Goal: Task Accomplishment & Management: Complete application form

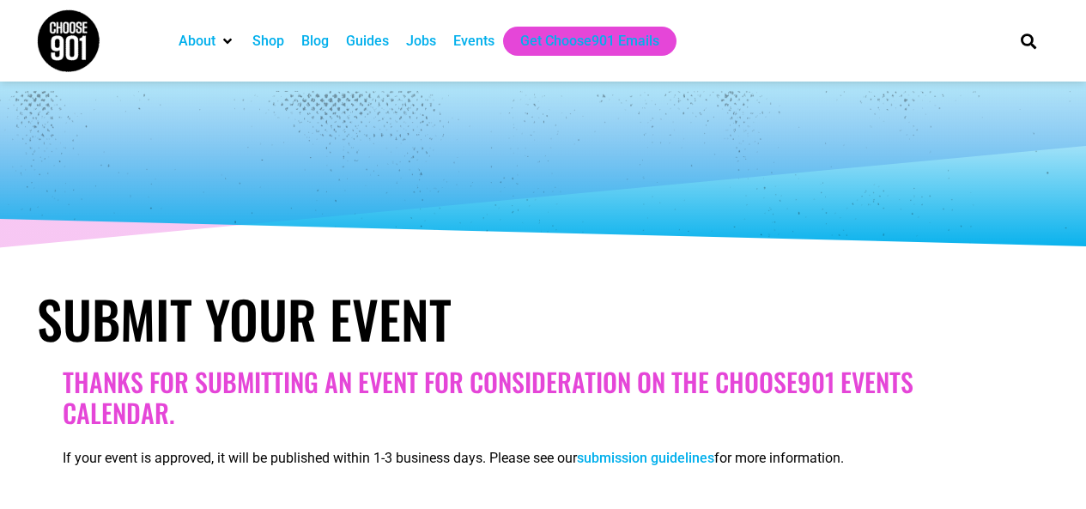
select select
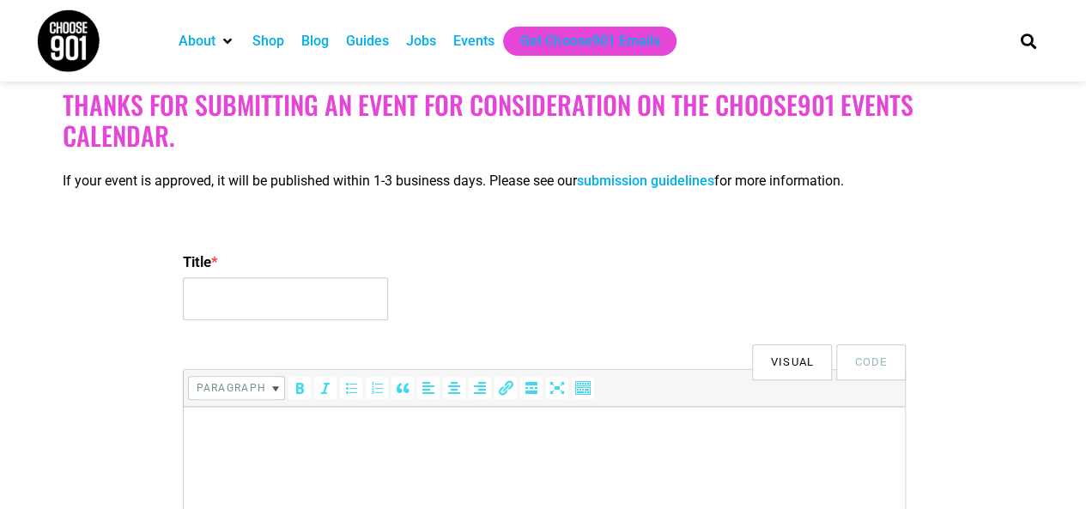
scroll to position [343, 0]
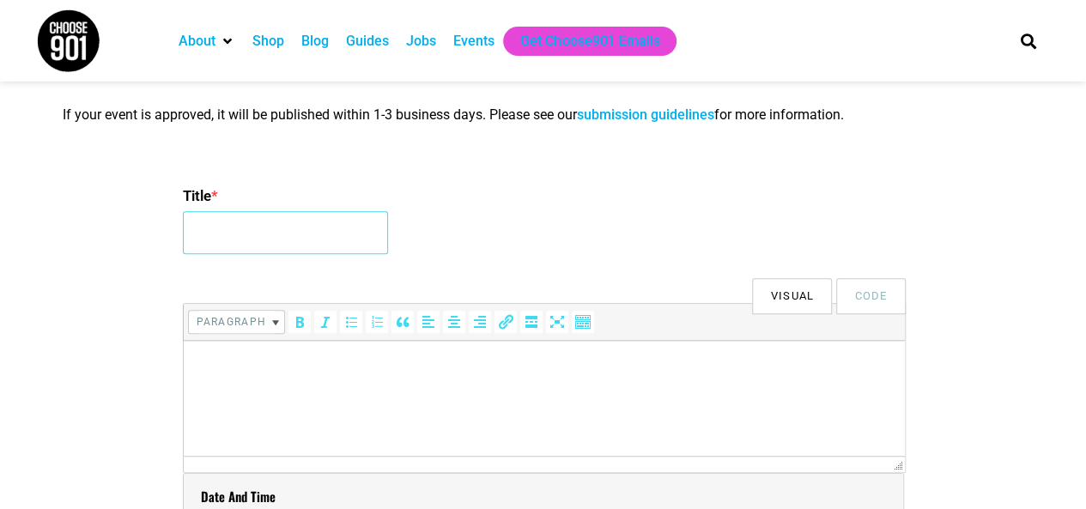
click at [257, 229] on input "Title *" at bounding box center [285, 232] width 205 height 43
type input "2ND GLOBAL SUMMIT ON GYNECOLOGY AND WOMENS HEALTH2026"
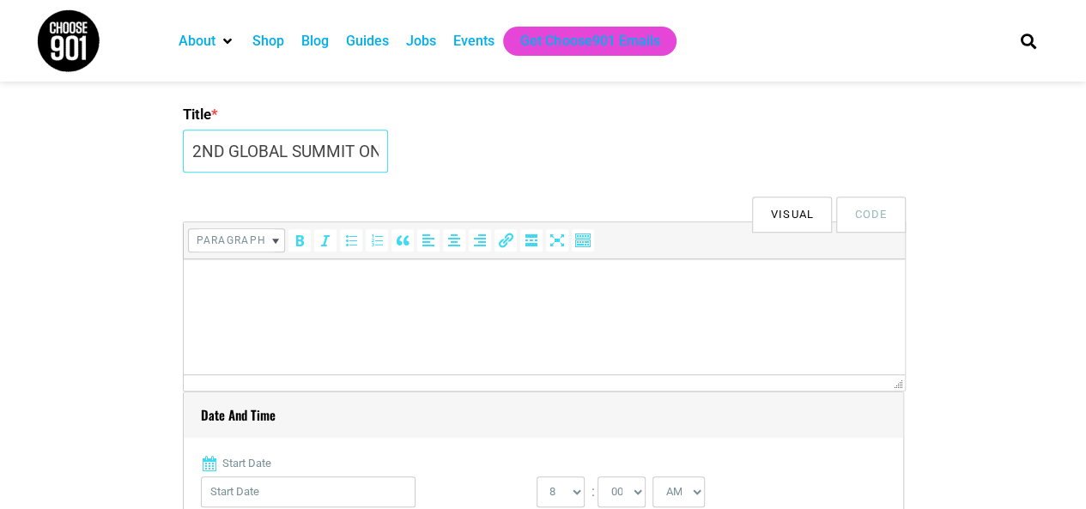
scroll to position [515, 0]
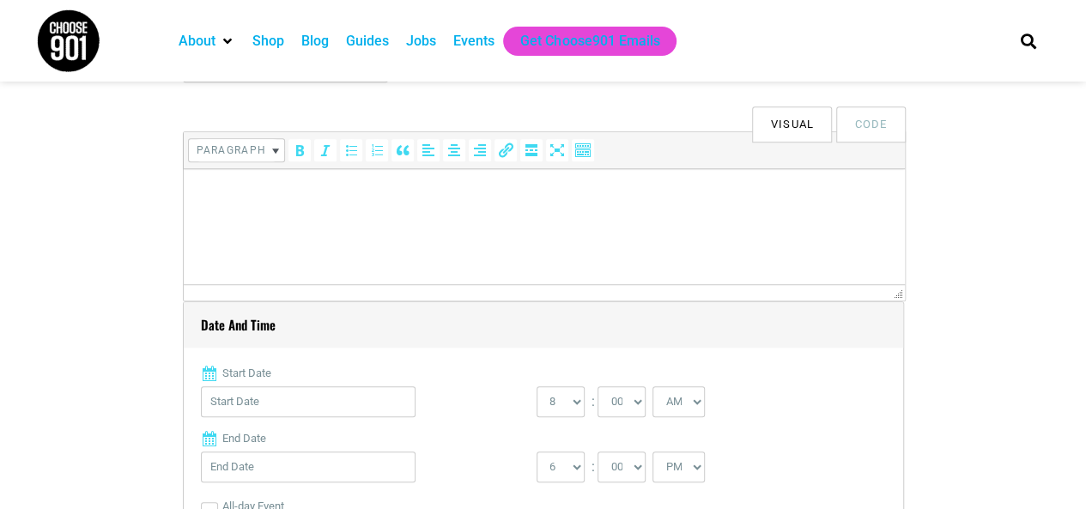
click at [319, 217] on html at bounding box center [543, 193] width 721 height 48
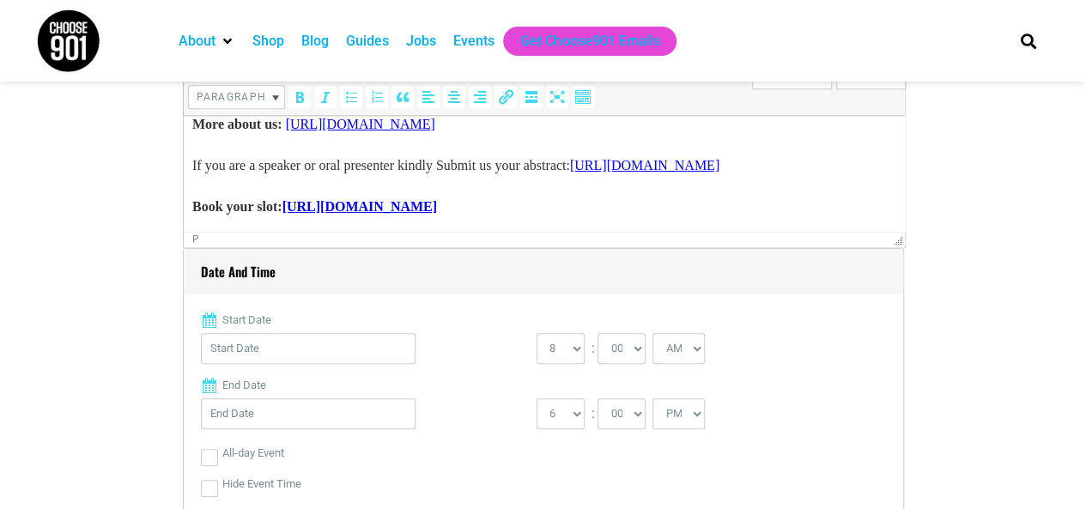
scroll to position [687, 0]
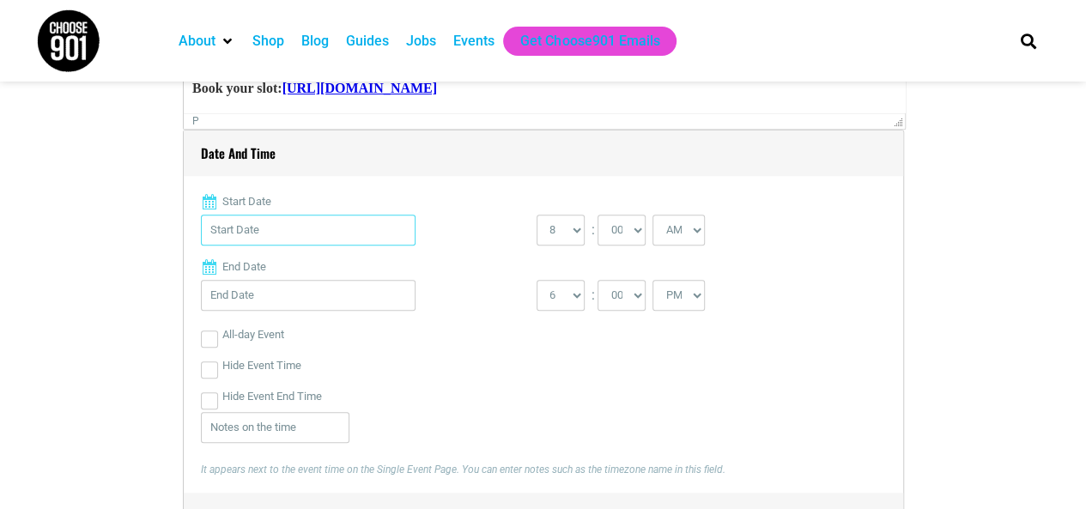
click at [294, 230] on input "Start Date" at bounding box center [308, 230] width 215 height 31
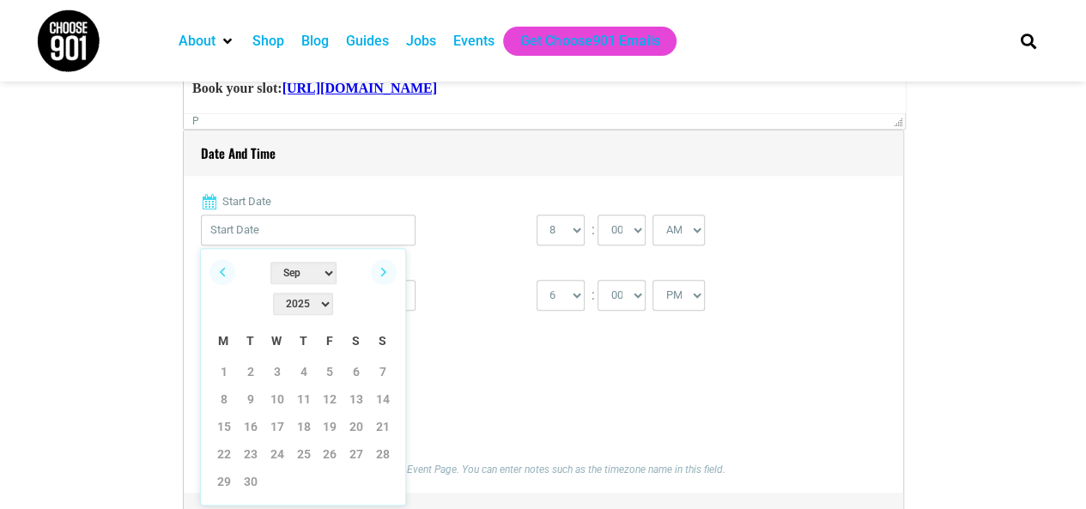
click at [276, 267] on select "Jan Feb Mar Apr May Jun [DATE] Aug Sep Oct Nov Dec" at bounding box center [303, 273] width 66 height 22
click at [324, 293] on select "2022 2023 2024 2025 2026 2027 2028 2029 2030" at bounding box center [303, 304] width 60 height 22
click at [215, 441] on link "20" at bounding box center [224, 454] width 26 height 26
type input "[DATE]"
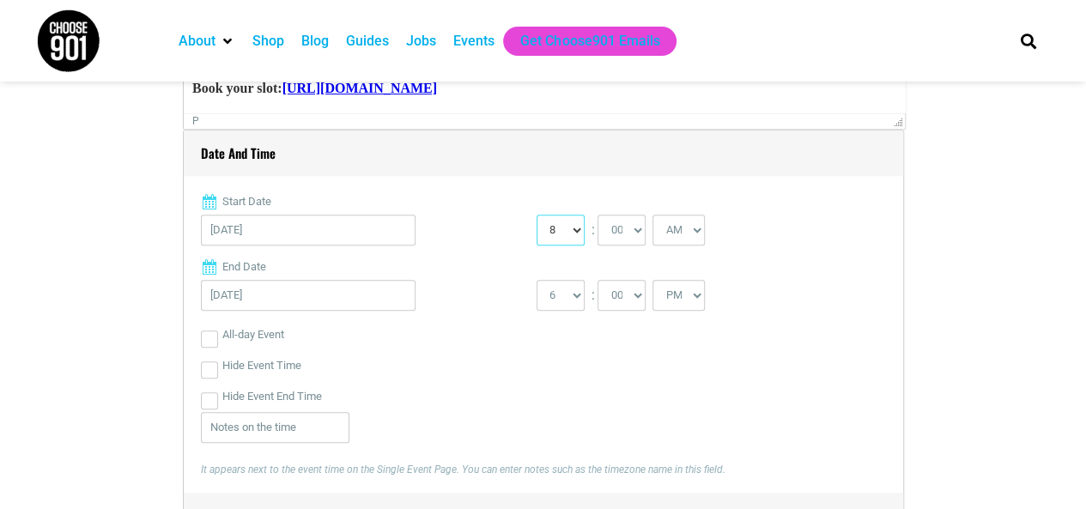
click at [549, 229] on select "0 1 2 3 4 5 6 7 8 9 10 11 12" at bounding box center [560, 230] width 48 height 31
select select "9"
click at [536, 215] on select "0 1 2 3 4 5 6 7 8 9 10 11 12" at bounding box center [560, 230] width 48 height 31
click at [318, 296] on input "[DATE]" at bounding box center [308, 295] width 215 height 31
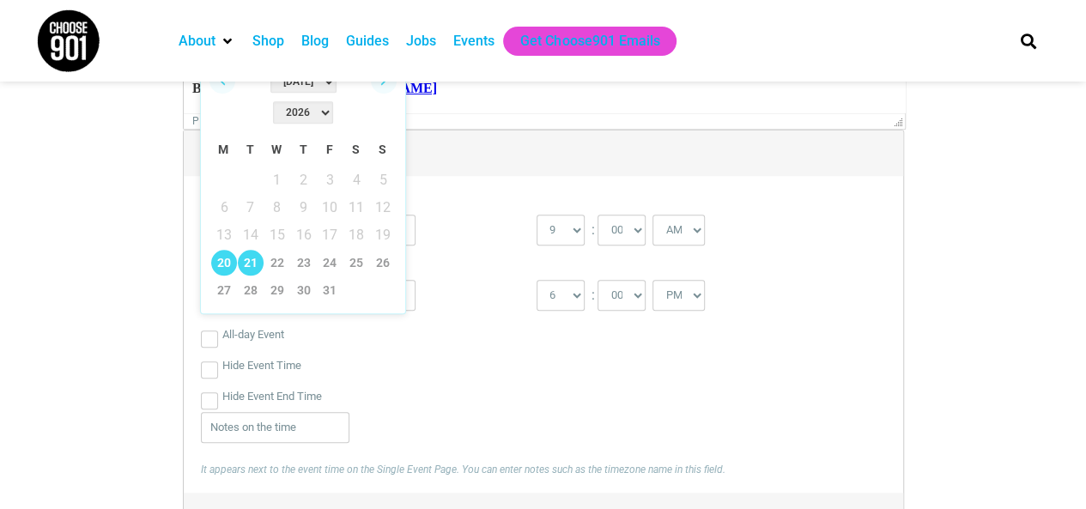
click at [254, 250] on link "21" at bounding box center [251, 263] width 26 height 26
type input "[DATE]"
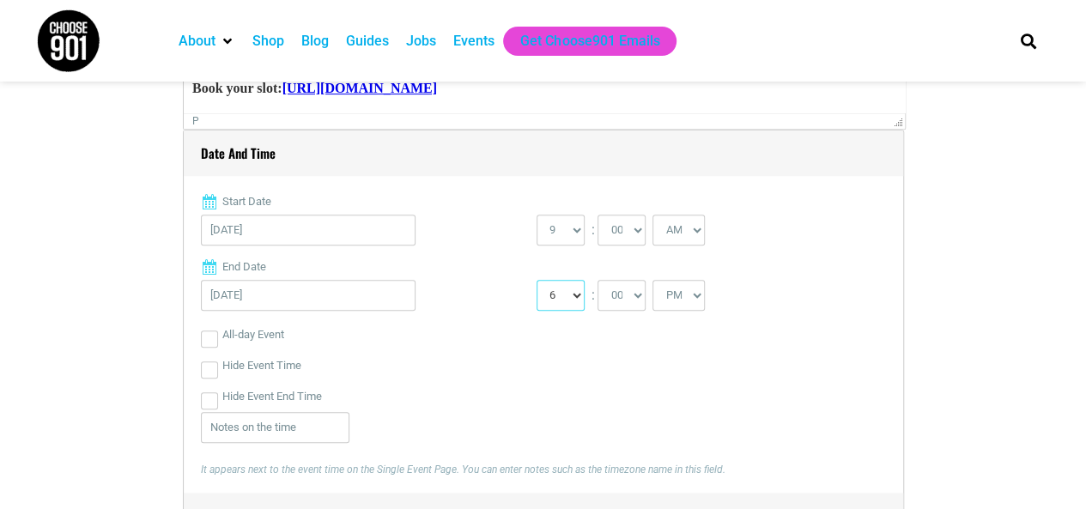
click at [560, 288] on select "1 2 3 4 5 6 7 8 9 10 11 12" at bounding box center [560, 295] width 48 height 31
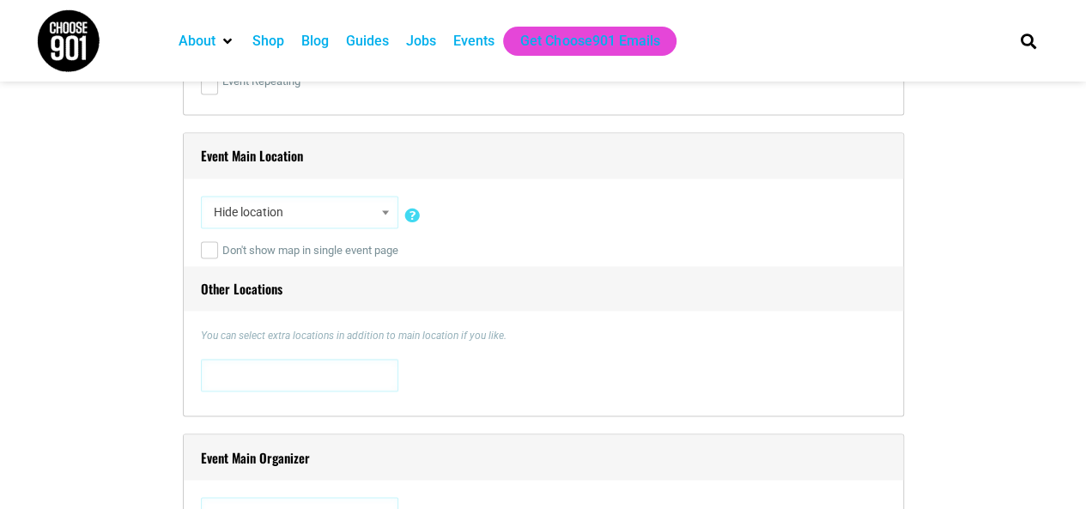
scroll to position [1202, 0]
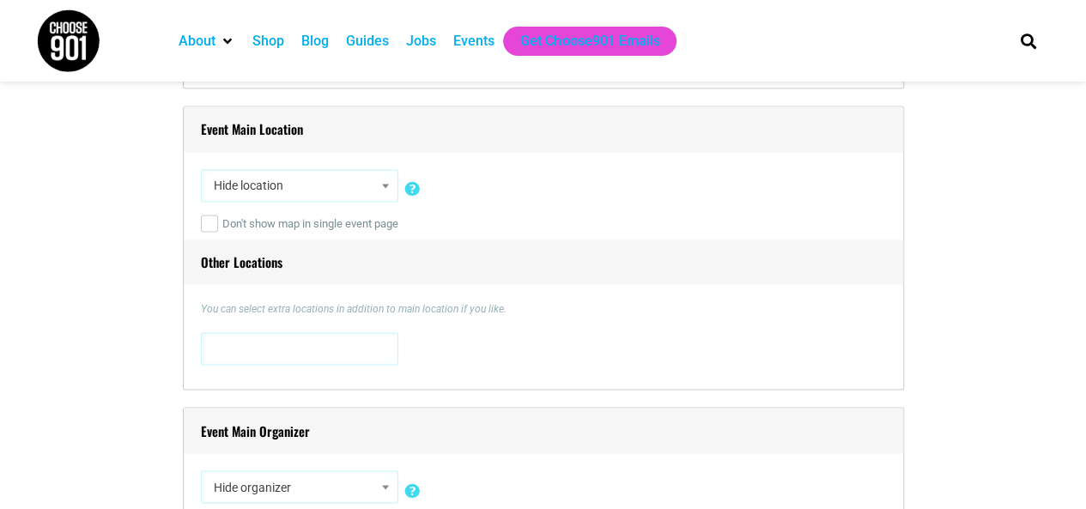
click at [277, 189] on span "Hide location" at bounding box center [299, 185] width 185 height 31
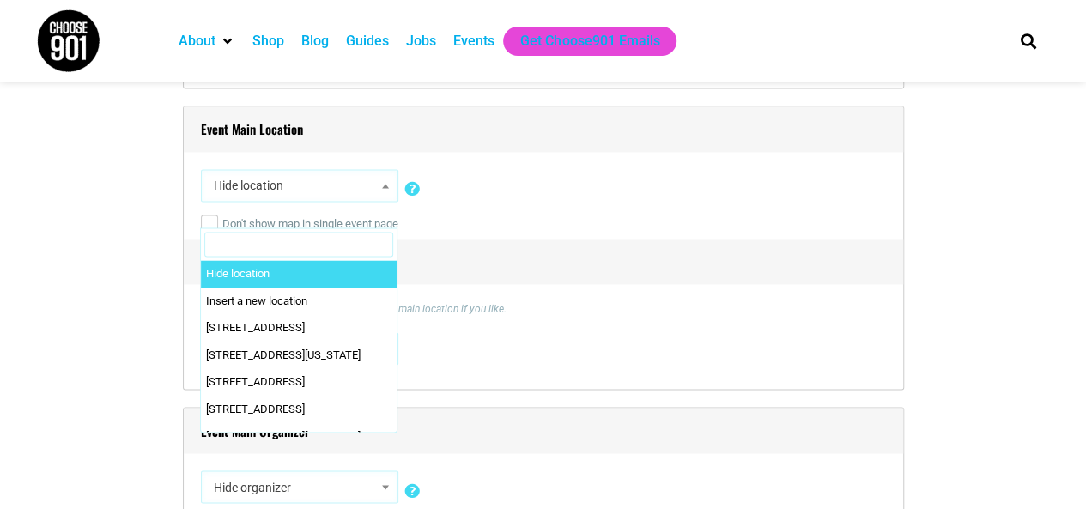
click at [294, 189] on span "Hide location" at bounding box center [299, 185] width 185 height 31
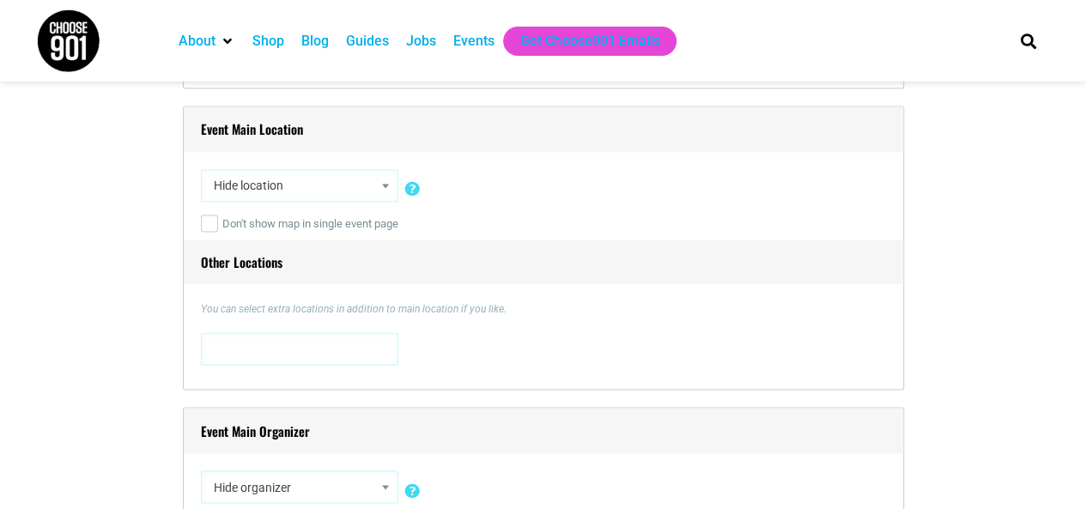
click at [294, 189] on span "Hide location" at bounding box center [299, 185] width 185 height 31
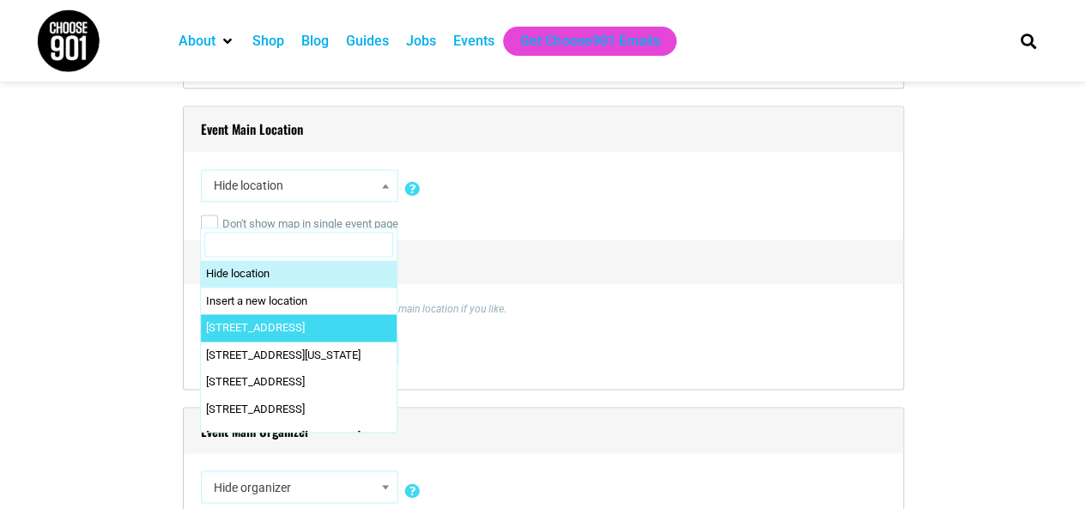
select select "5332"
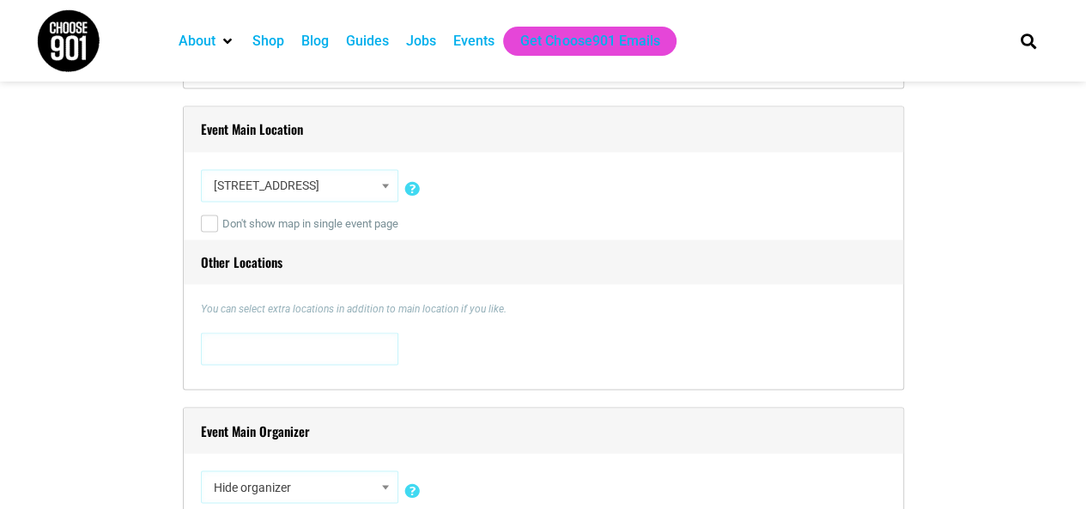
scroll to position [1287, 0]
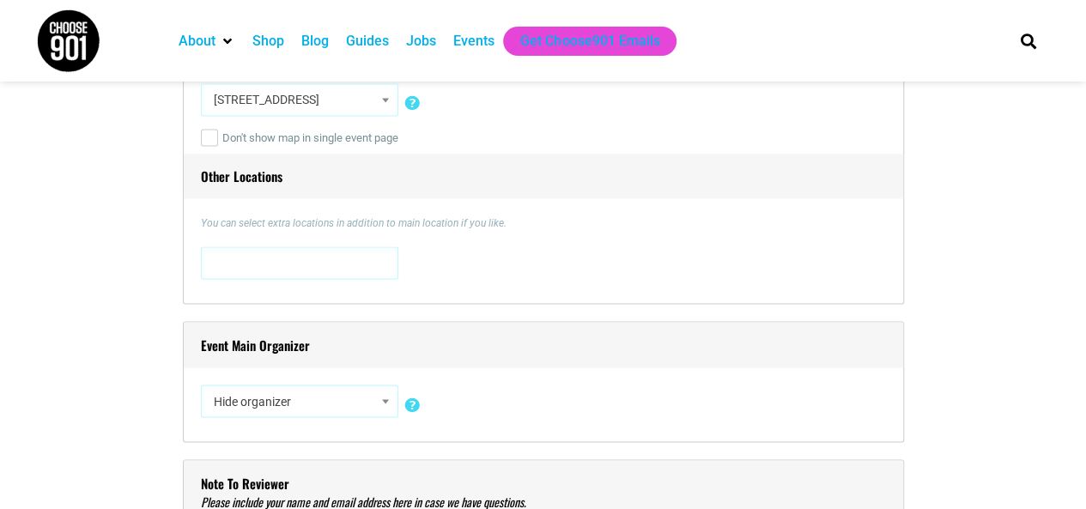
click at [273, 255] on span at bounding box center [299, 260] width 185 height 27
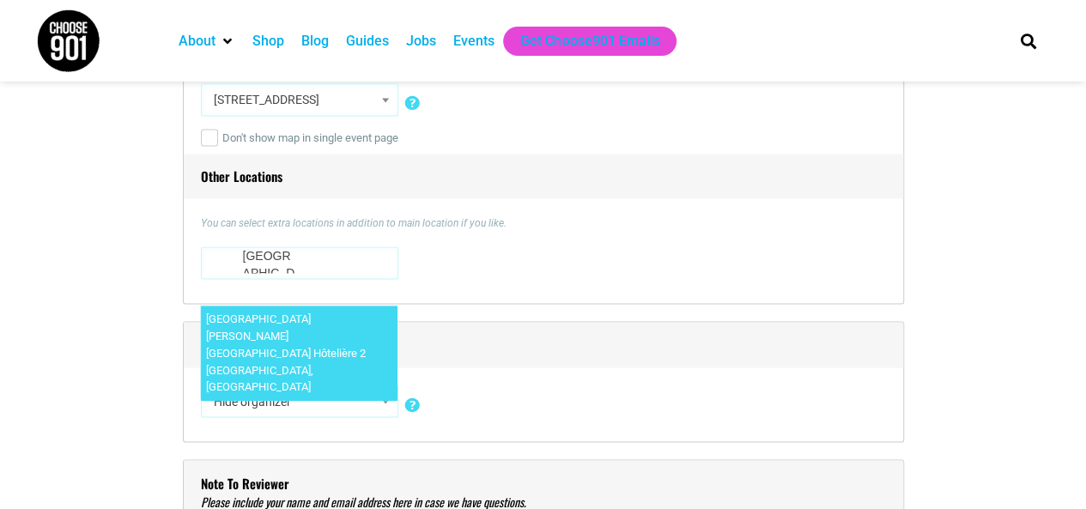
type textarea "[GEOGRAPHIC_DATA]"
select select "5265"
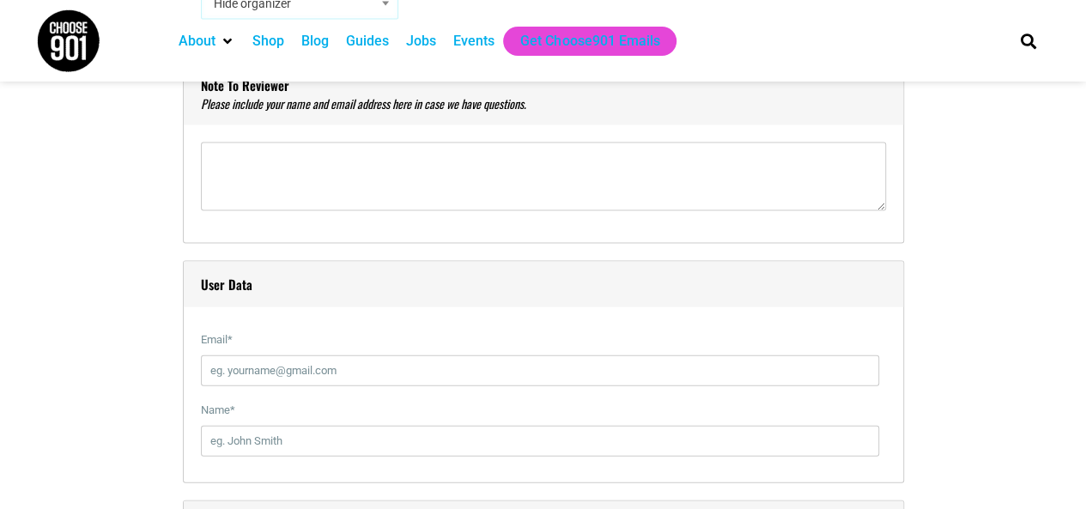
scroll to position [1802, 0]
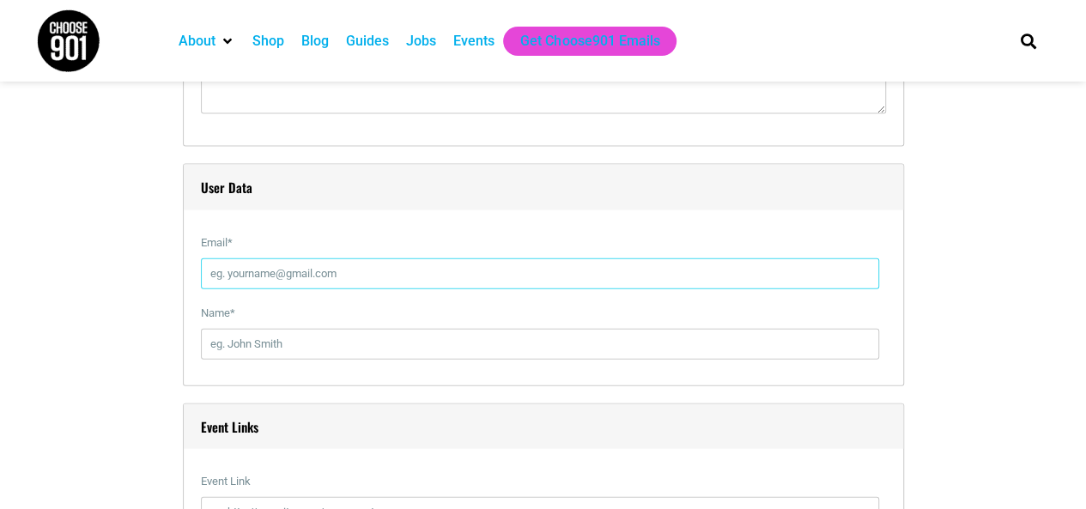
click at [269, 273] on input "Email *" at bounding box center [540, 273] width 678 height 31
type input "[EMAIL_ADDRESS][DOMAIN_NAME]"
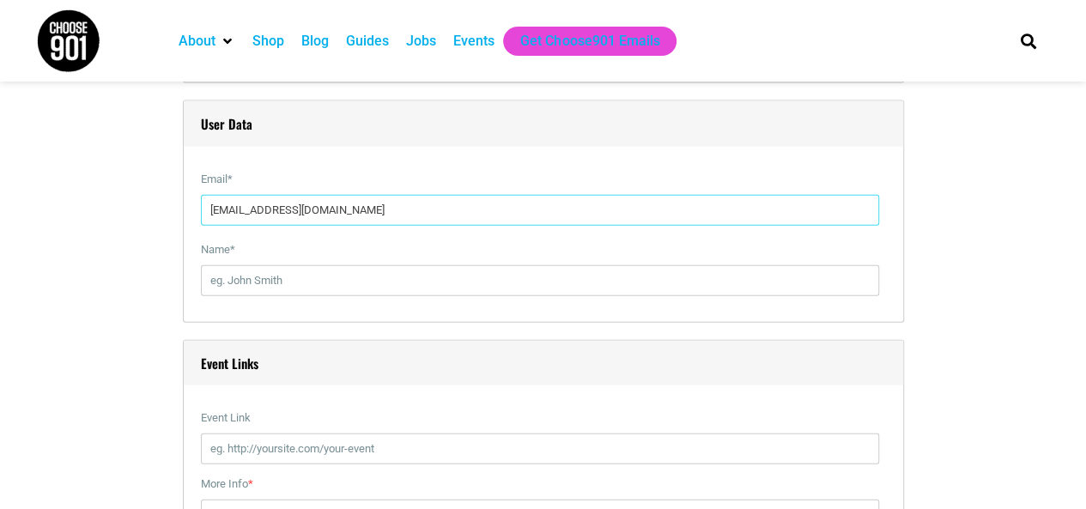
scroll to position [1974, 0]
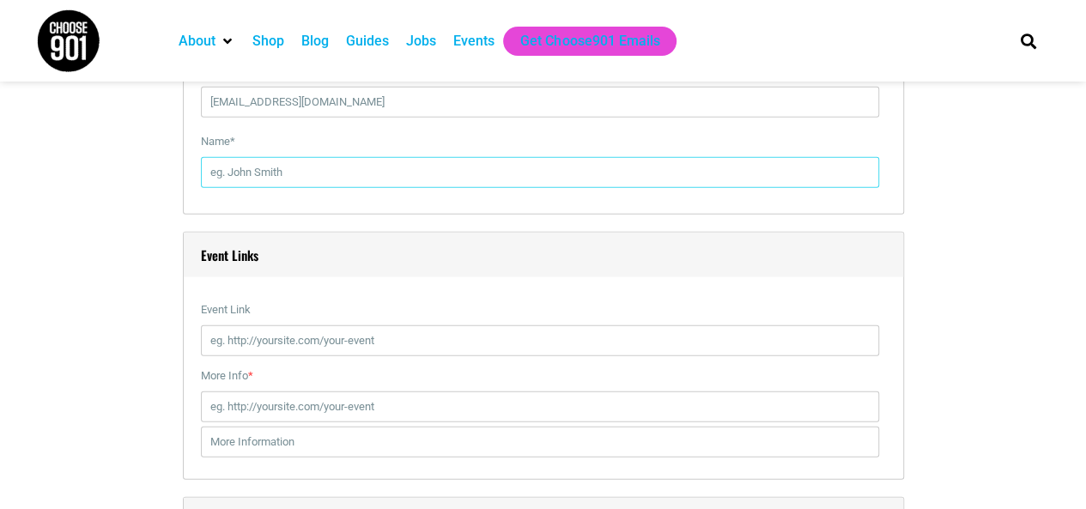
click at [318, 179] on input "Name *" at bounding box center [540, 172] width 678 height 31
type input "[PERSON_NAME]"
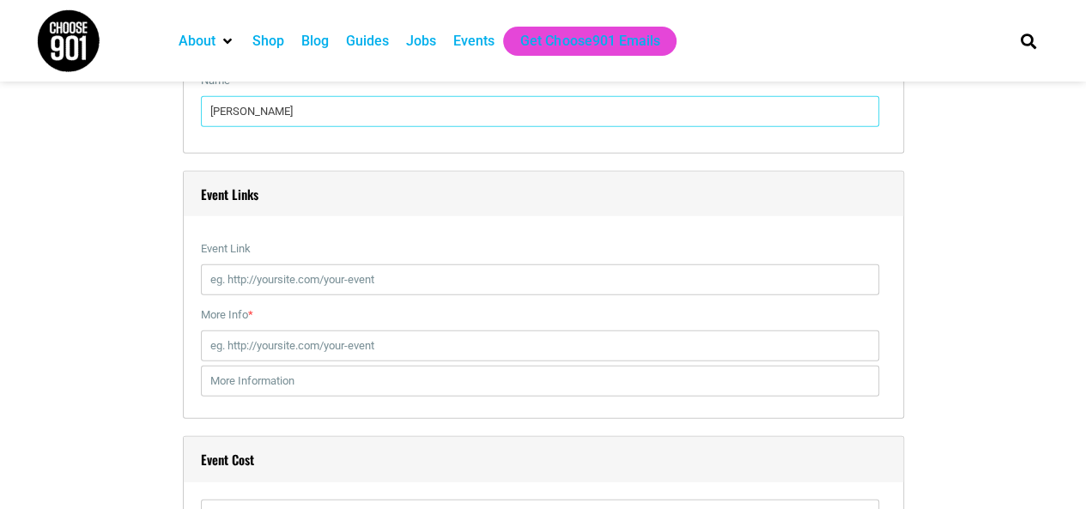
scroll to position [2060, 0]
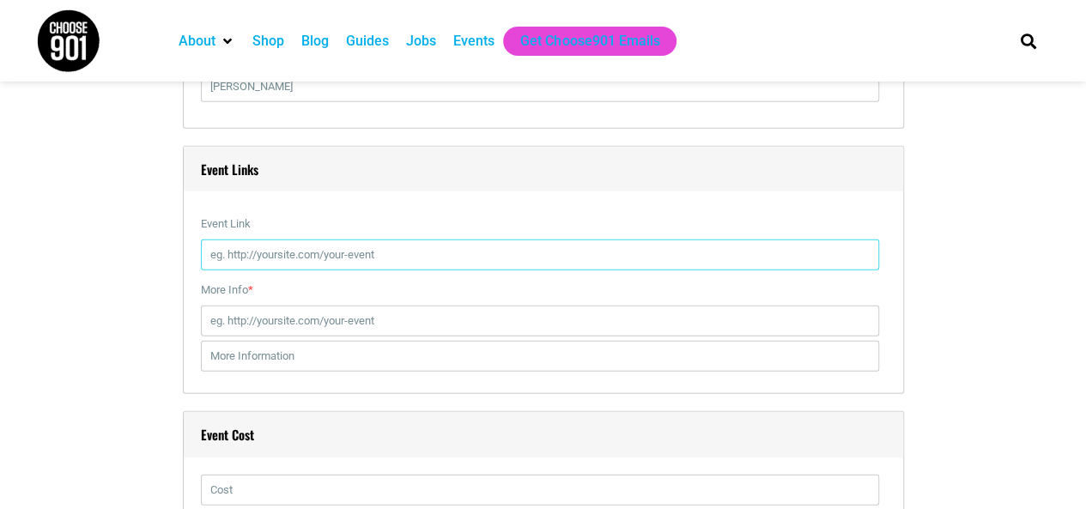
click at [307, 250] on input "Event Link" at bounding box center [540, 254] width 678 height 31
paste input "[URL][DOMAIN_NAME]"
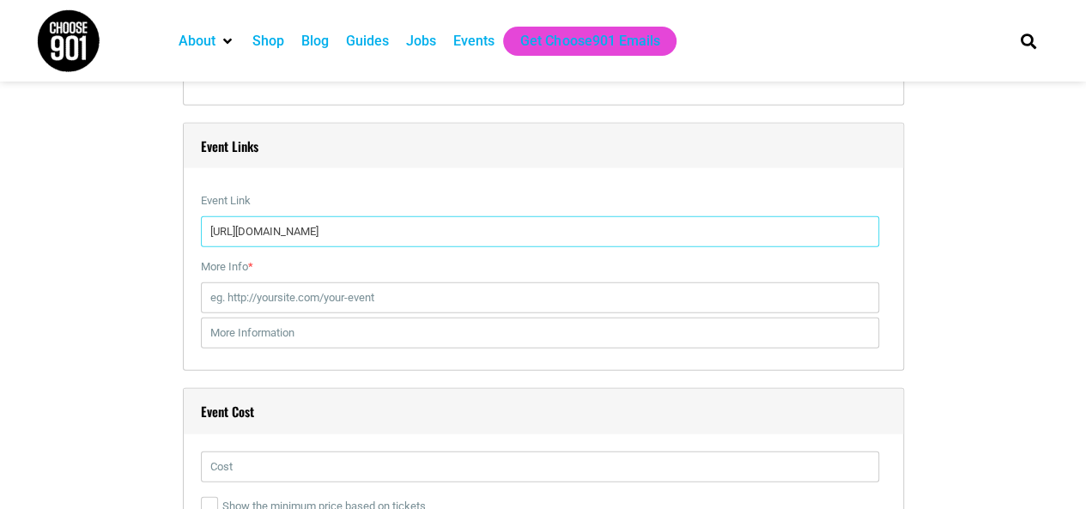
scroll to position [2146, 0]
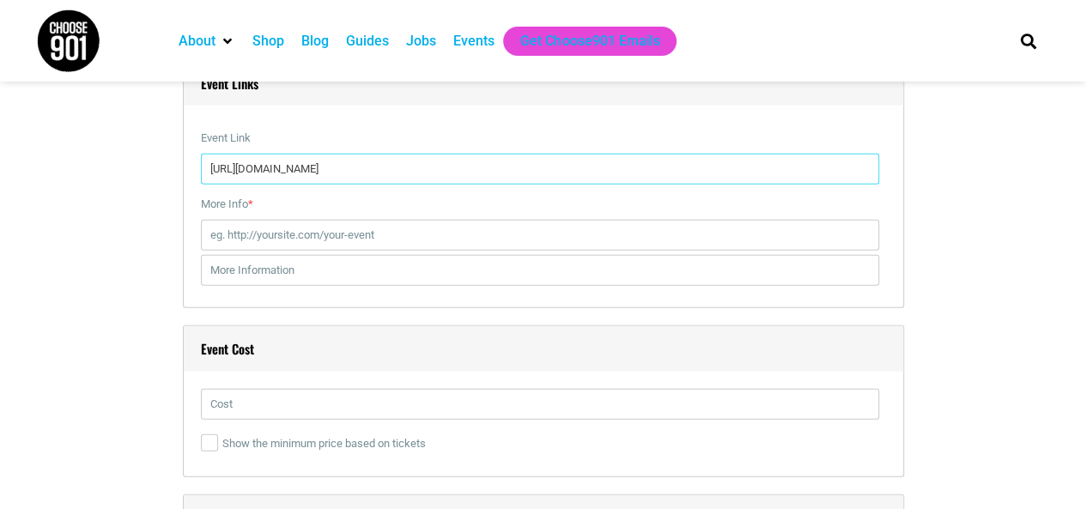
type input "[URL][DOMAIN_NAME]"
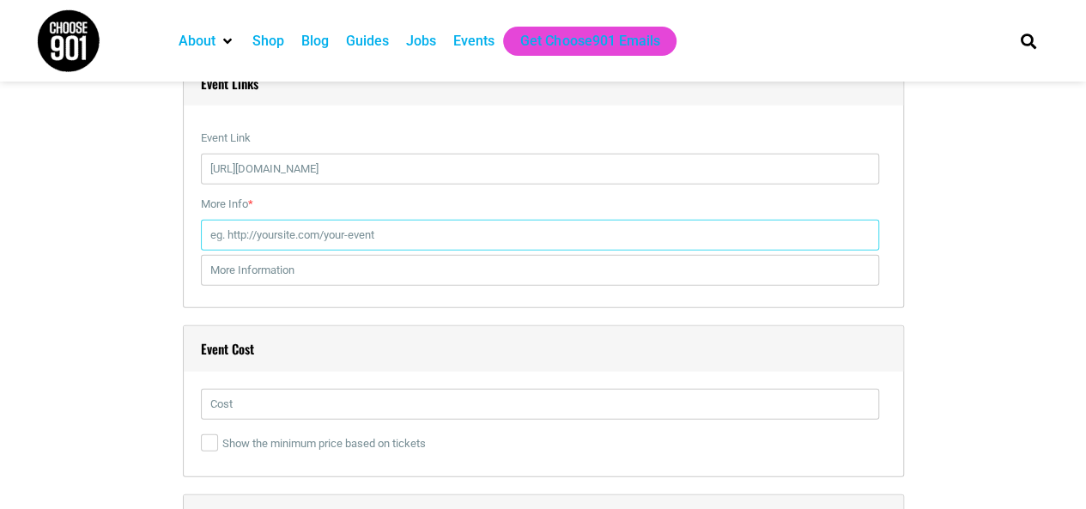
click at [324, 241] on input "More Info *" at bounding box center [540, 235] width 678 height 31
paste input "2ND GLOBAL SUMMIT ON GYNECOLOGY AND WOMENS HEALTH 2026"
type input "2ND GLOBAL SUMMIT ON GYNECOLOGY AND WOMENS HEALTH 2026"
drag, startPoint x: 581, startPoint y: 231, endPoint x: 0, endPoint y: 282, distance: 583.3
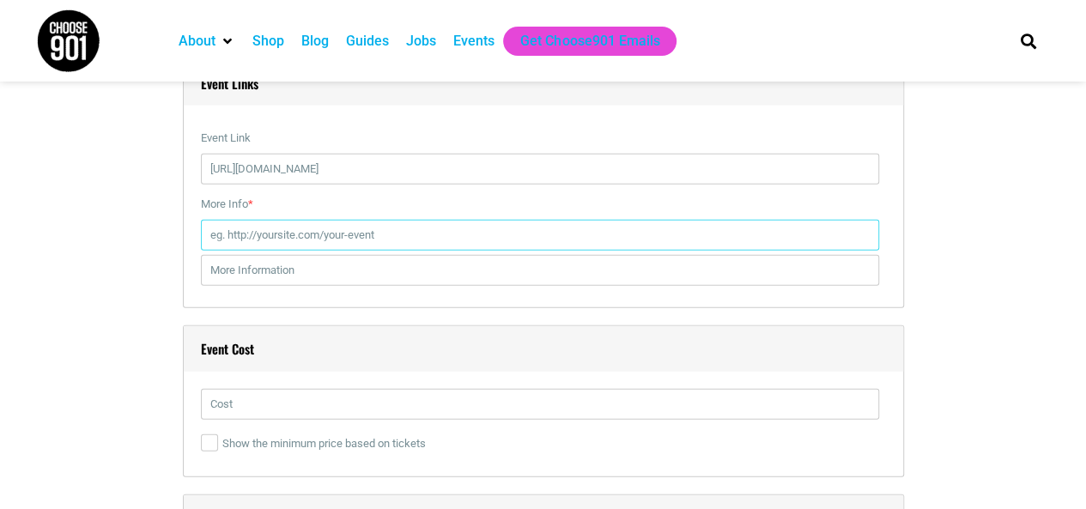
click at [245, 241] on input "More Info *" at bounding box center [540, 235] width 678 height 31
click at [306, 229] on input "More Info *" at bounding box center [540, 235] width 678 height 31
paste input "[EMAIL_ADDRESS][DOMAIN_NAME]"
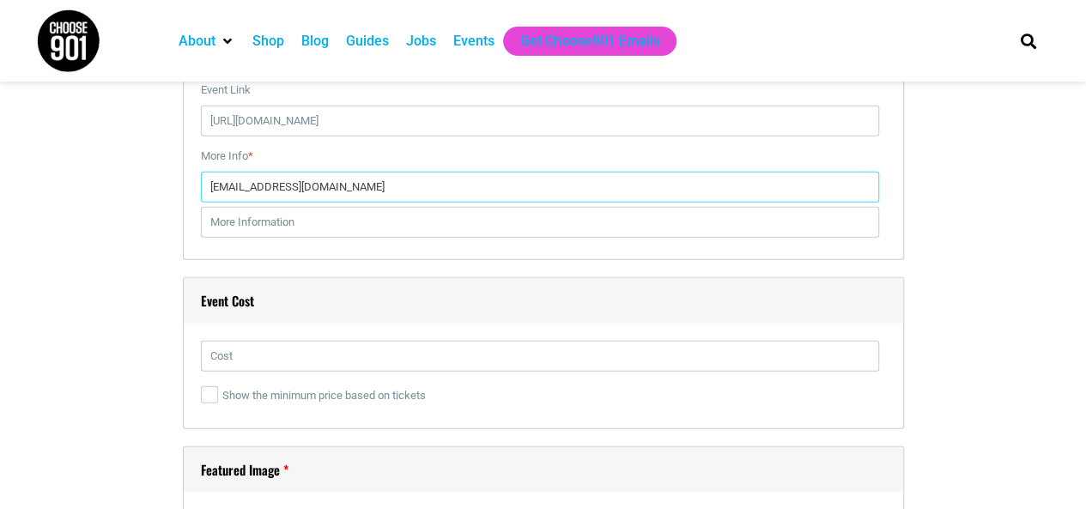
scroll to position [2232, 0]
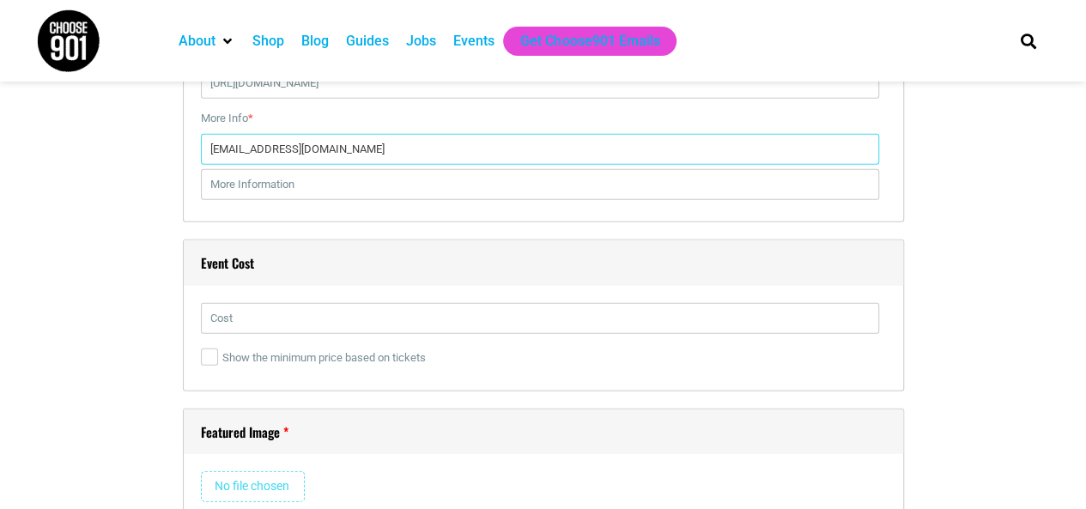
type input "[EMAIL_ADDRESS][DOMAIN_NAME]"
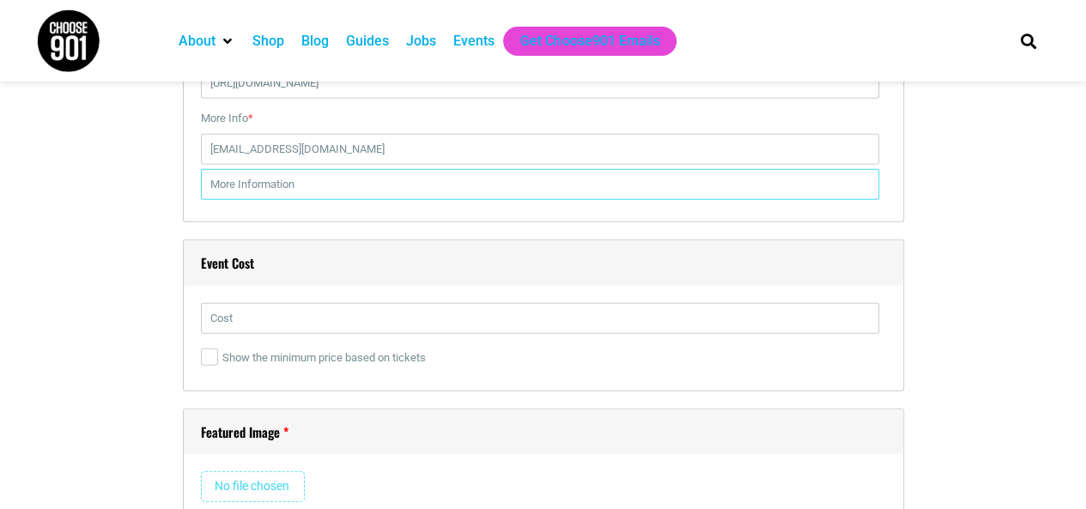
click at [320, 190] on input "text" at bounding box center [540, 184] width 678 height 31
paste input "[EMAIL_ADDRESS][DOMAIN_NAME]"
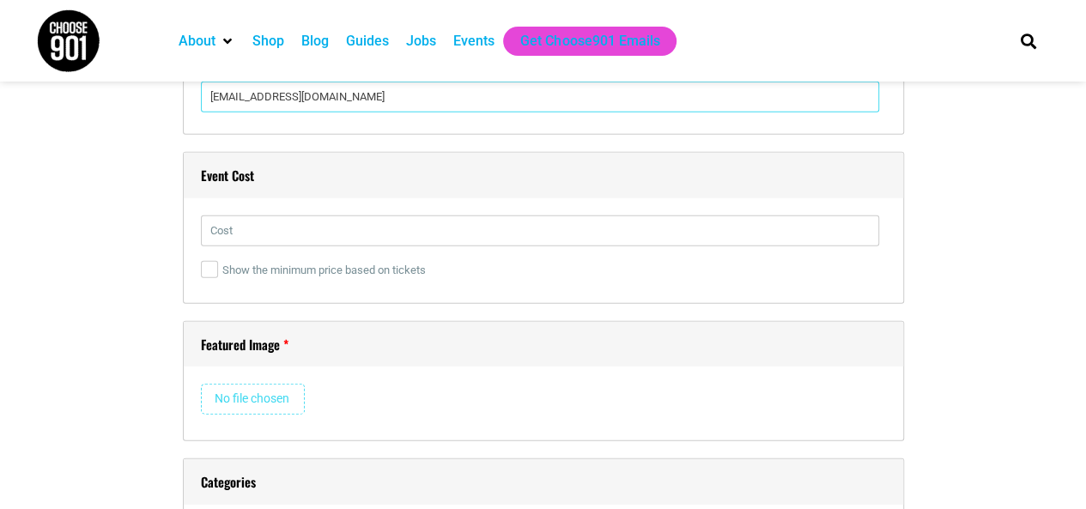
scroll to position [2403, 0]
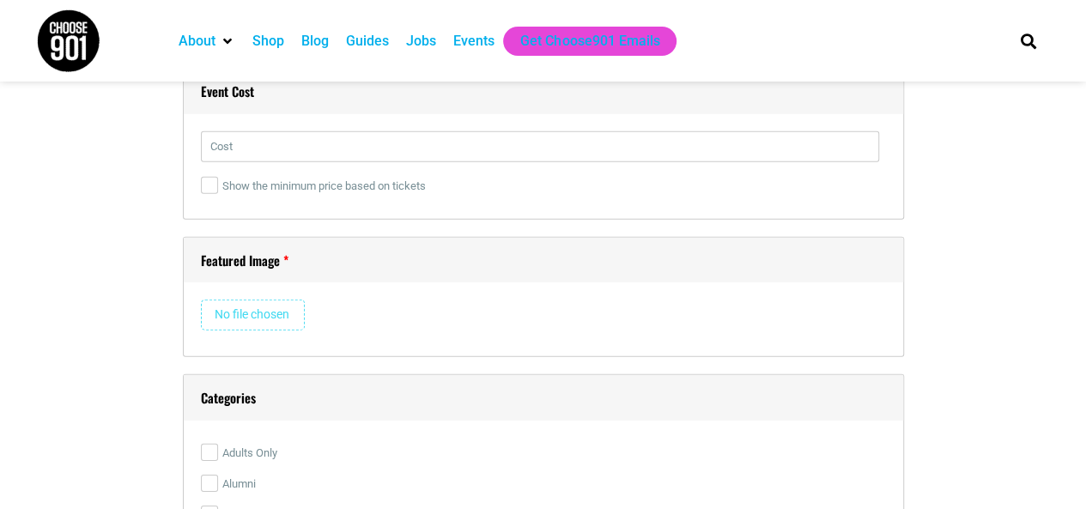
type input "[EMAIL_ADDRESS][DOMAIN_NAME]"
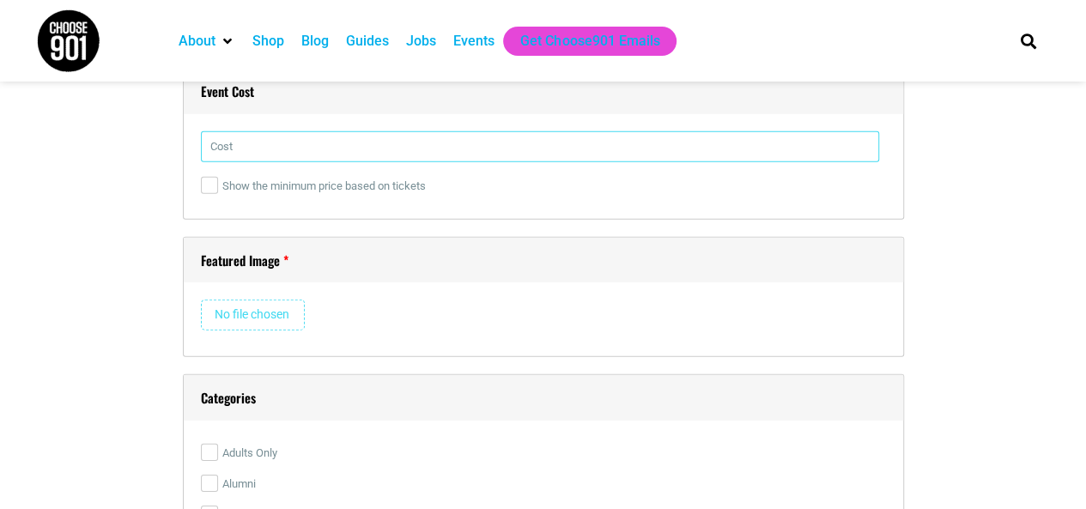
click at [294, 142] on input "text" at bounding box center [540, 146] width 678 height 31
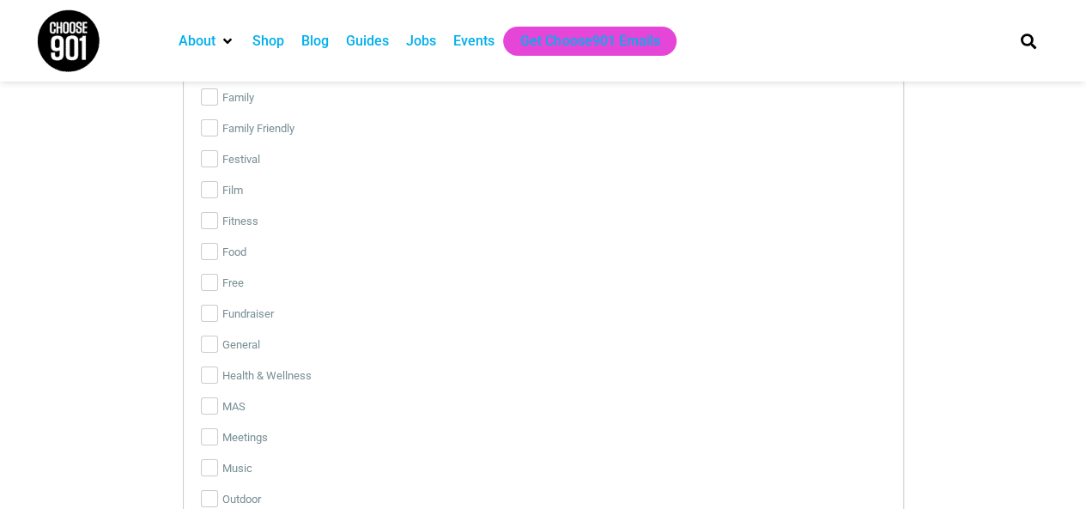
scroll to position [3004, 0]
type input "799"
click at [210, 246] on input "General" at bounding box center [209, 253] width 17 height 17
checkbox input "true"
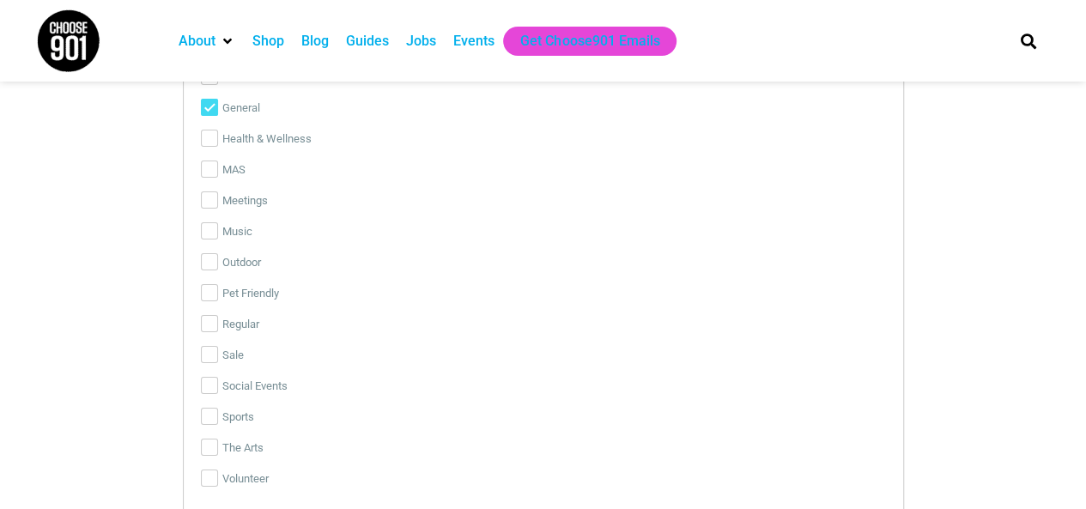
scroll to position [3176, 0]
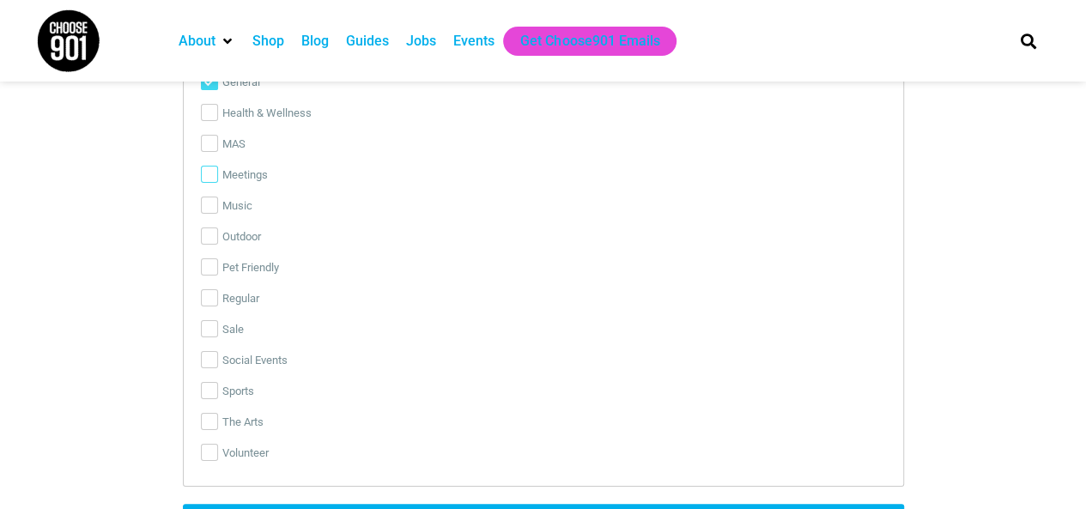
click at [205, 169] on input "Meetings" at bounding box center [209, 174] width 17 height 17
checkbox input "true"
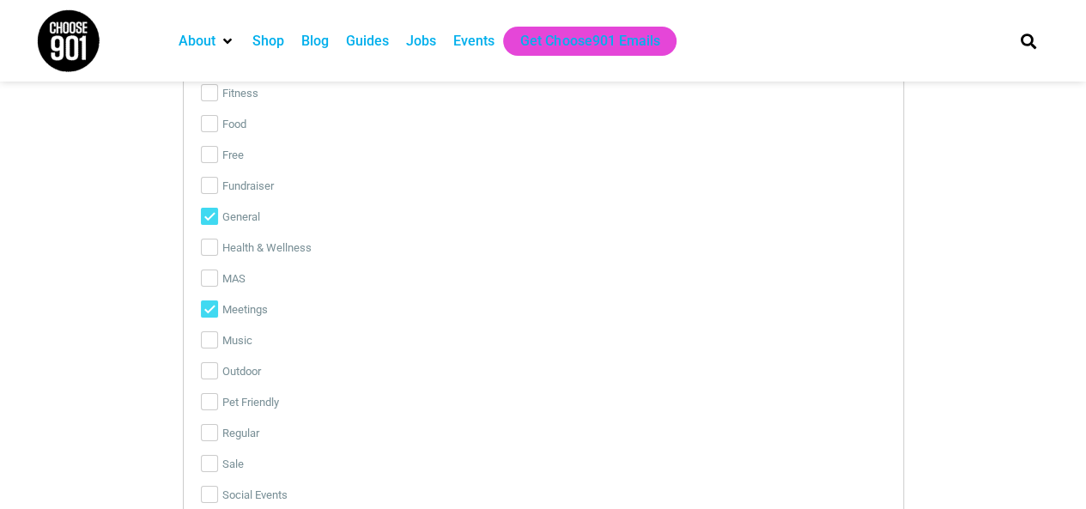
scroll to position [3004, 0]
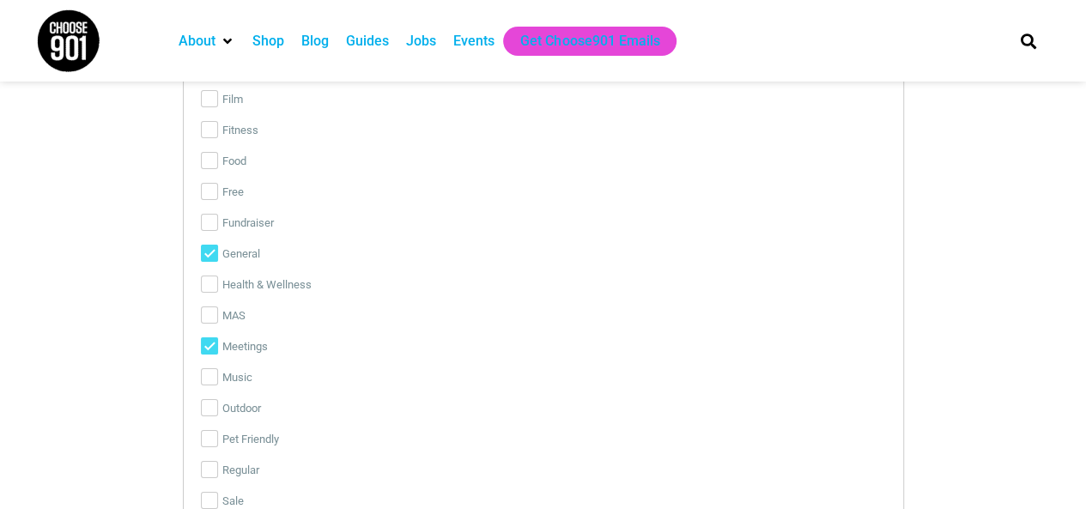
click at [206, 253] on input "General" at bounding box center [209, 253] width 17 height 17
checkbox input "false"
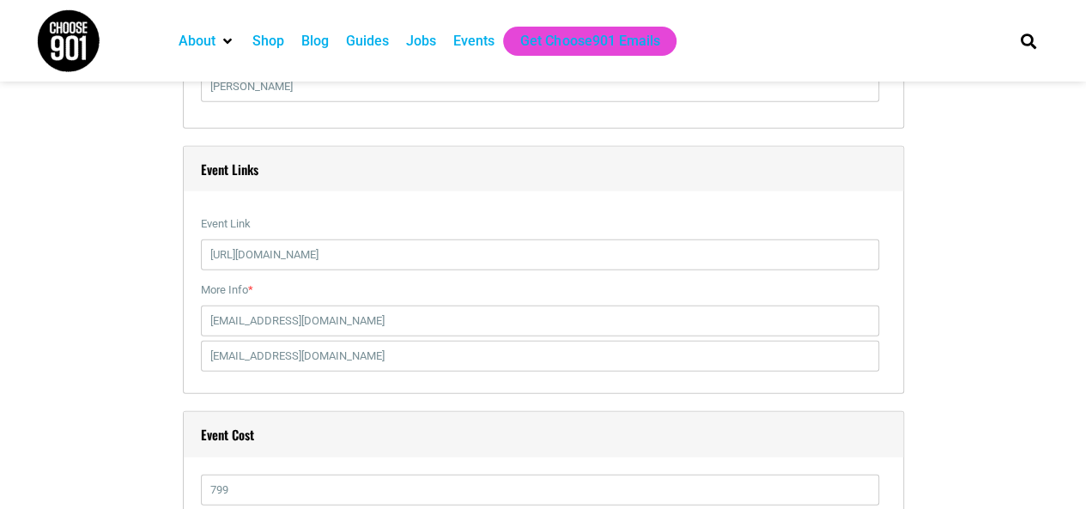
scroll to position [1974, 0]
